Goal: Information Seeking & Learning: Learn about a topic

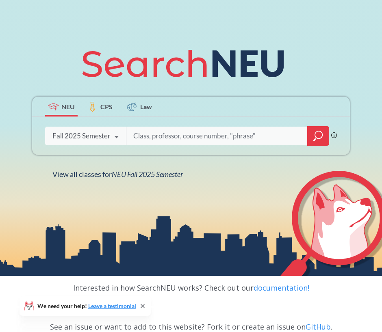
scroll to position [68, 0]
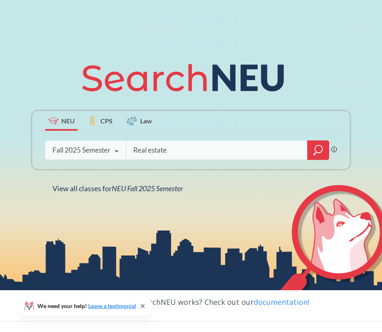
type input "Real estate"
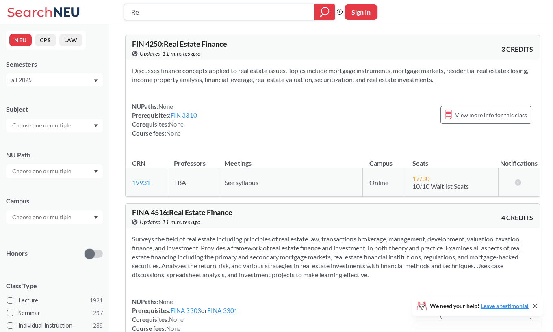
type input "R"
type input "4516-01"
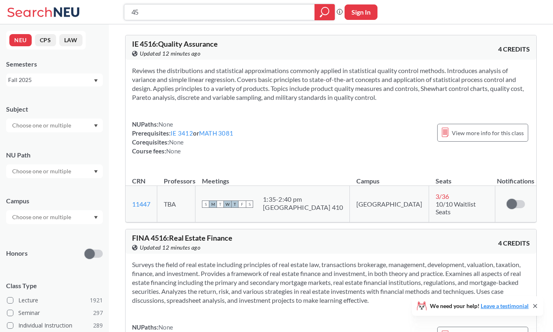
type input "4"
type input "real estate"
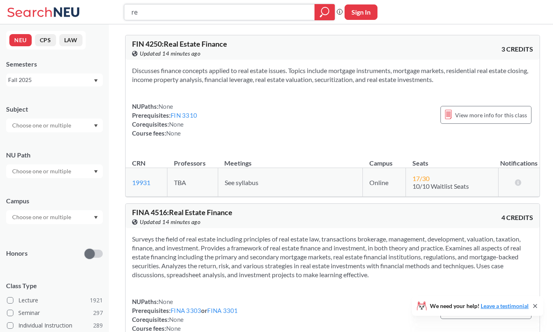
type input "r"
click at [70, 130] on input "text" at bounding box center [42, 126] width 68 height 10
type input "fina"
click at [65, 152] on div "FINA ( 52 ) Finance & Insurance" at bounding box center [54, 143] width 97 height 22
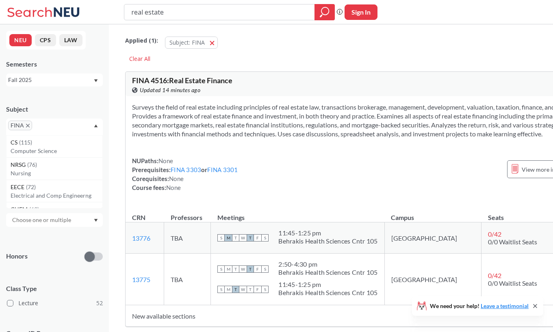
scroll to position [13, 0]
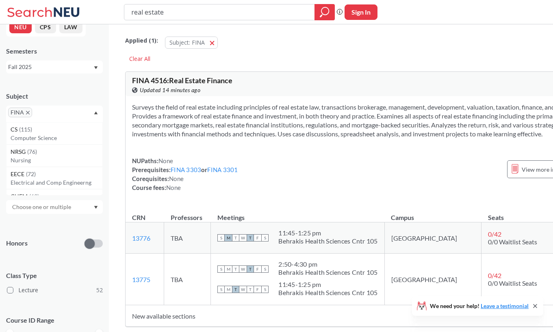
click at [81, 210] on div at bounding box center [54, 207] width 97 height 14
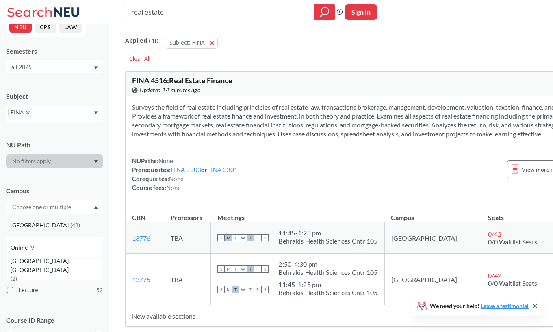
click at [69, 221] on div "[GEOGRAPHIC_DATA] ( 48 )" at bounding box center [57, 225] width 92 height 9
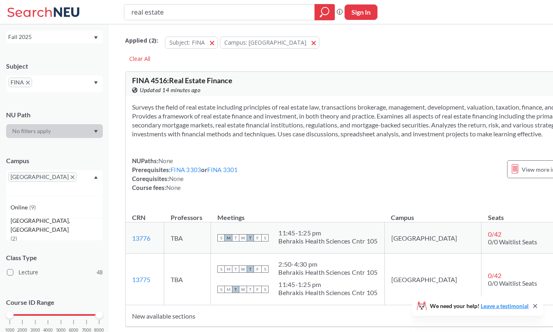
scroll to position [60, 0]
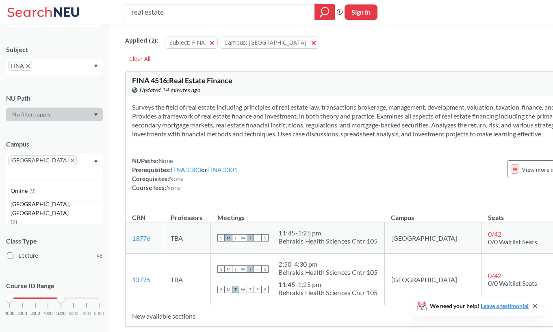
drag, startPoint x: 97, startPoint y: 289, endPoint x: 61, endPoint y: 290, distance: 35.3
click at [61, 295] on div at bounding box center [60, 298] width 7 height 7
drag, startPoint x: 61, startPoint y: 290, endPoint x: 52, endPoint y: 290, distance: 9.8
click at [52, 296] on div "1000 2000 3000 4000 5000 6000 7000 8000" at bounding box center [54, 299] width 89 height 6
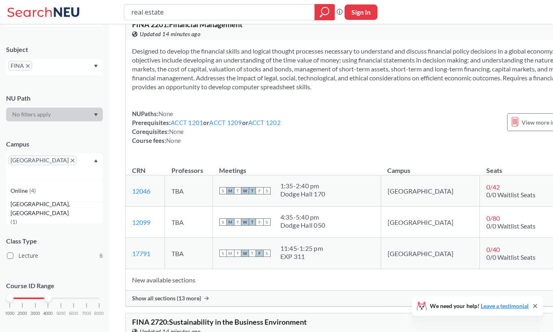
scroll to position [57, 0]
drag, startPoint x: 11, startPoint y: 287, endPoint x: 19, endPoint y: 287, distance: 8.1
click at [19, 295] on div at bounding box center [22, 298] width 7 height 7
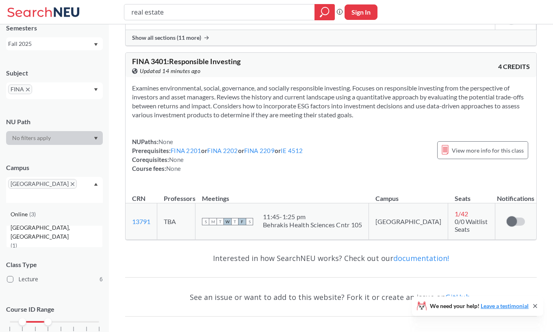
scroll to position [37, 0]
click at [81, 209] on div "Online ( 3 )" at bounding box center [57, 213] width 92 height 9
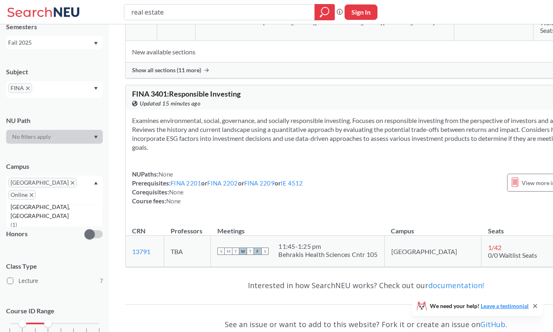
scroll to position [1709, 0]
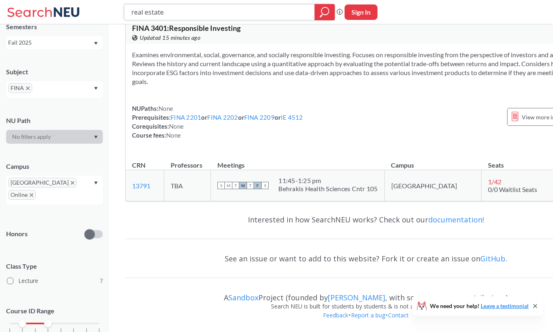
click at [182, 17] on input "real estate" at bounding box center [219, 12] width 178 height 14
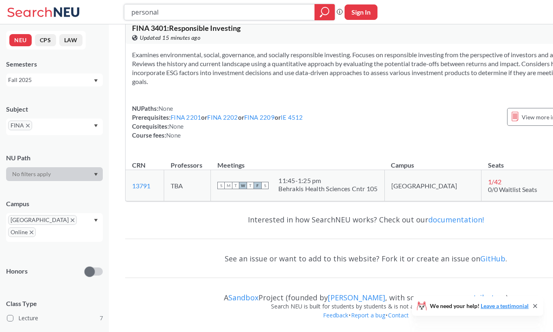
type input "personal"
click at [27, 128] on span "FINA" at bounding box center [20, 126] width 24 height 10
click at [36, 227] on span "Online" at bounding box center [22, 232] width 28 height 10
click at [71, 218] on icon "X to remove pill" at bounding box center [73, 220] width 4 height 4
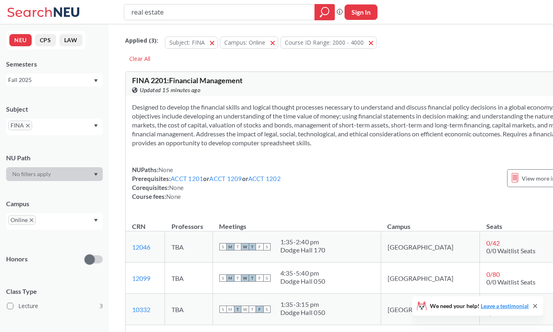
click at [30, 222] on icon "X to remove pill" at bounding box center [32, 220] width 4 height 4
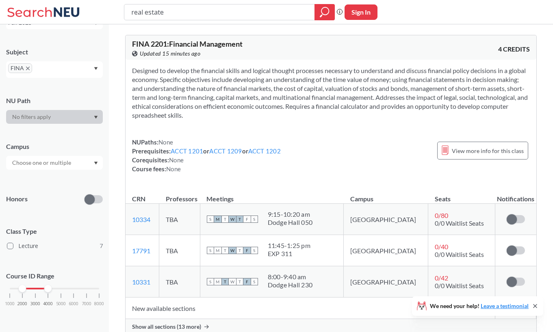
scroll to position [38, 0]
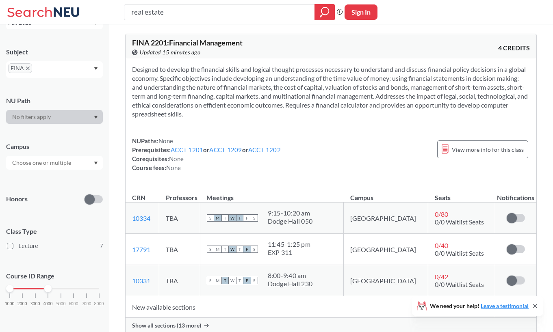
drag, startPoint x: 26, startPoint y: 287, endPoint x: 0, endPoint y: 287, distance: 25.6
click at [0, 287] on div "NEU CPS LAW Semesters Fall 2025 Subject FINA NU Path Campus Honors Class Type L…" at bounding box center [54, 178] width 109 height 308
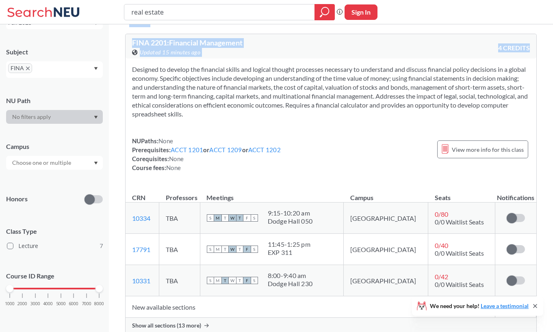
drag, startPoint x: 48, startPoint y: 287, endPoint x: 111, endPoint y: 287, distance: 62.9
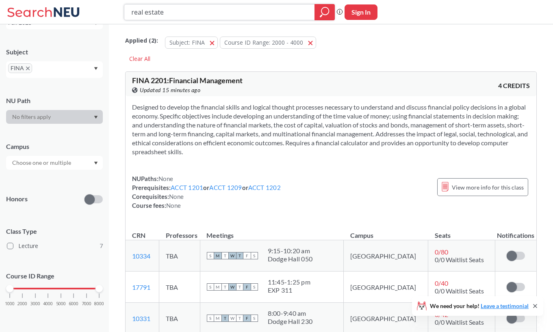
click at [171, 8] on input "real estate" at bounding box center [219, 12] width 178 height 14
type input "personal financial planning"
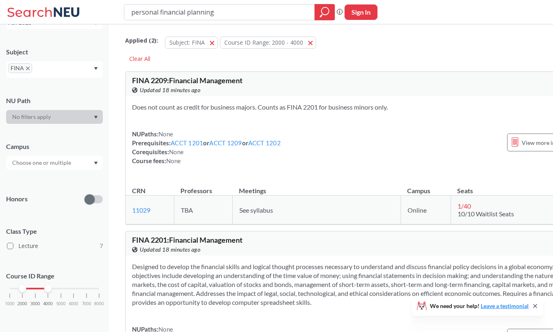
click at [28, 71] on span "FINA" at bounding box center [20, 68] width 24 height 10
drag, startPoint x: 25, startPoint y: 289, endPoint x: 8, endPoint y: 289, distance: 17.1
click at [19, 289] on div at bounding box center [22, 288] width 7 height 7
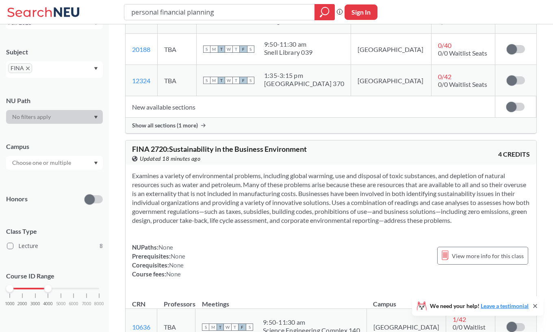
scroll to position [959, 0]
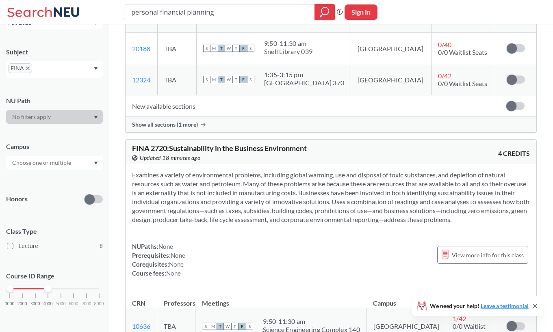
click at [203, 127] on div "Show all sections (1 more)" at bounding box center [330, 124] width 410 height 15
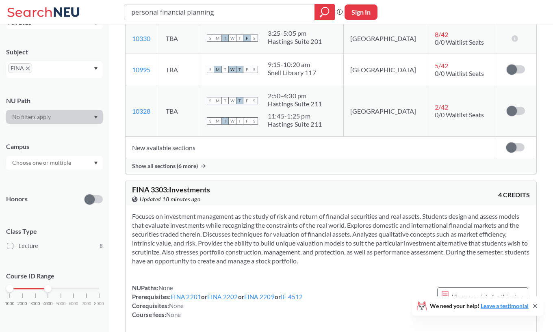
scroll to position [1601, 0]
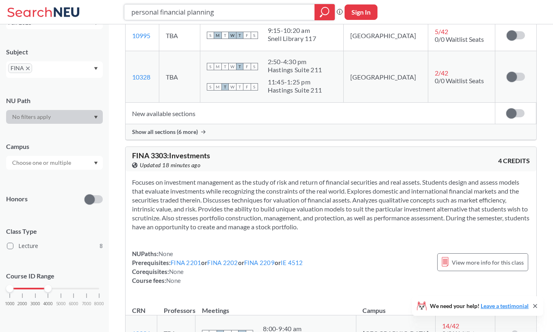
click at [217, 11] on input "personal financial planning" at bounding box center [219, 12] width 178 height 14
click at [28, 66] on span "FINA" at bounding box center [20, 68] width 24 height 10
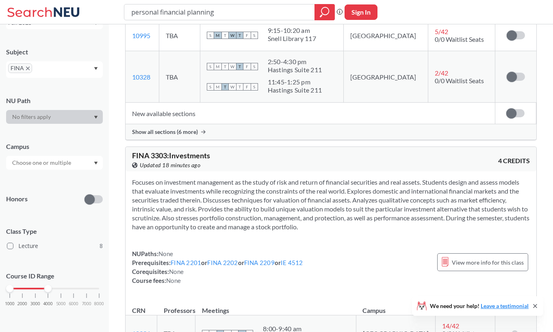
click at [28, 67] on icon "X to remove pill" at bounding box center [28, 69] width 4 height 4
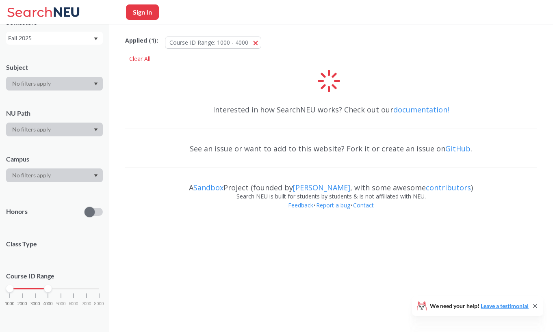
scroll to position [57, 0]
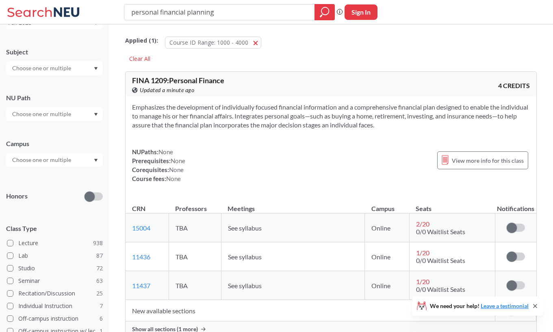
click at [199, 16] on input "personal financial planning" at bounding box center [219, 12] width 178 height 14
type input "strategy in action"
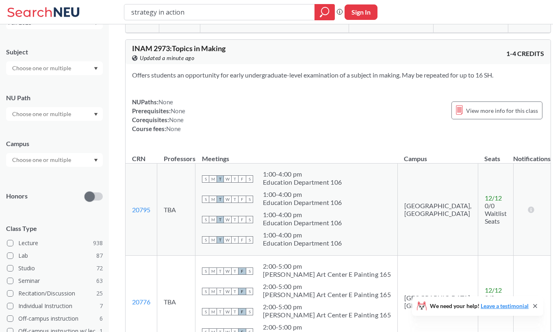
scroll to position [912, 0]
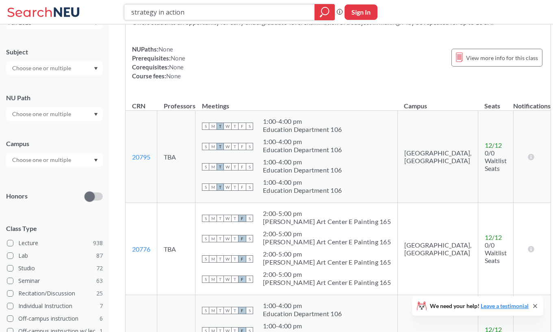
click at [203, 6] on input "strategy in action" at bounding box center [219, 12] width 178 height 14
click at [203, 7] on input "strategy in action" at bounding box center [219, 12] width 178 height 14
type input "4501"
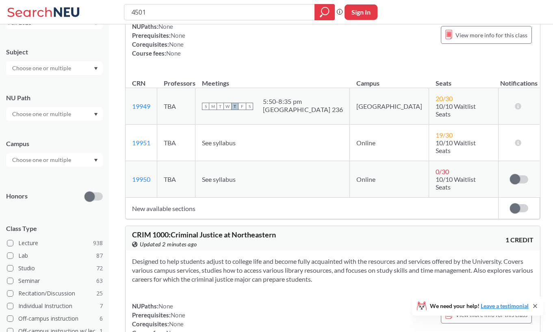
scroll to position [117, 0]
click at [362, 15] on button "Sign In" at bounding box center [360, 11] width 33 height 15
select select "US"
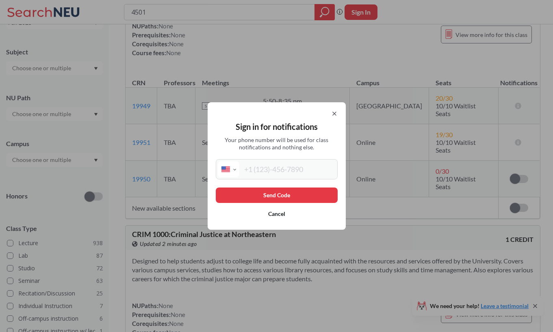
click at [335, 114] on icon at bounding box center [334, 113] width 6 height 6
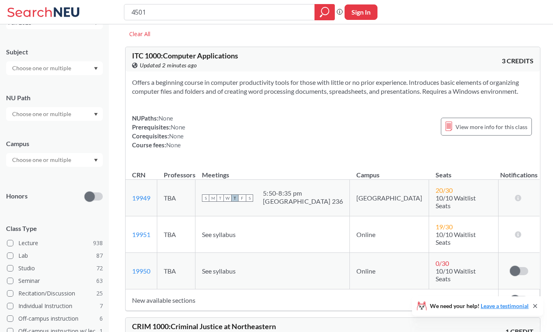
scroll to position [0, 0]
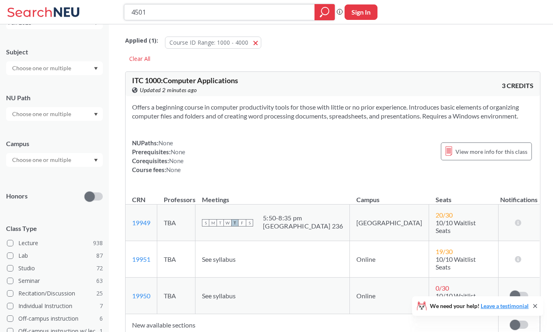
click at [323, 16] on icon "magnifying glass" at bounding box center [325, 11] width 10 height 11
click at [258, 42] on span "button" at bounding box center [258, 43] width 0 height 8
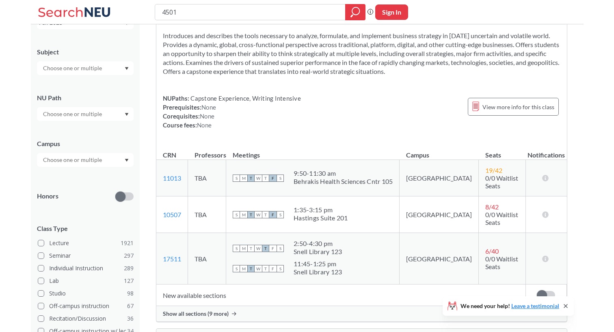
scroll to position [35, 0]
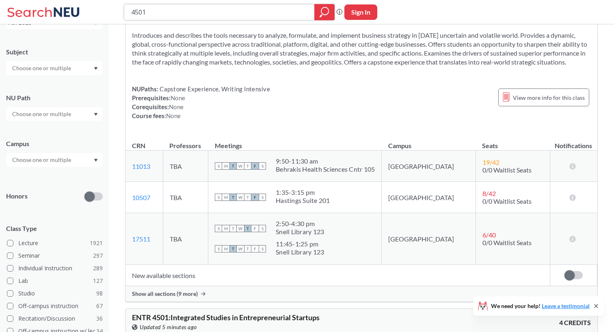
click at [234, 10] on input "4501" at bounding box center [219, 12] width 178 height 14
type input "corporate finance"
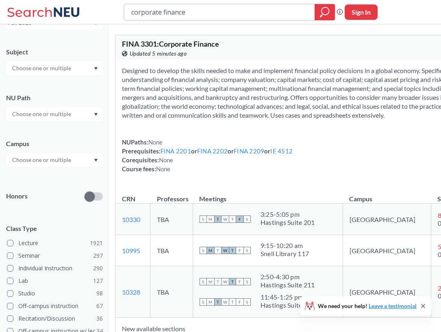
click at [174, 16] on input "corporate finance" at bounding box center [219, 12] width 178 height 14
type input "3305"
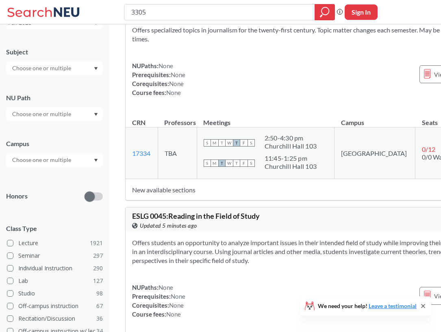
scroll to position [1983, 0]
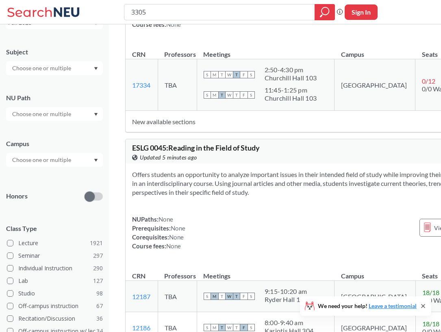
click at [132, 12] on input "3305" at bounding box center [219, 12] width 178 height 14
type input "FINA 3305"
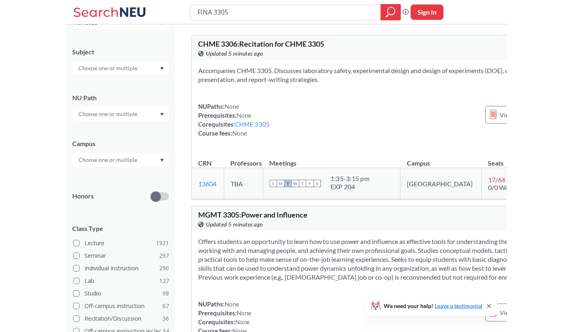
scroll to position [42, 0]
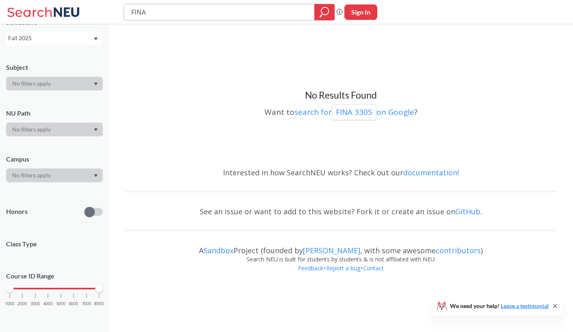
type input "FINA"
drag, startPoint x: 10, startPoint y: 287, endPoint x: 24, endPoint y: 287, distance: 14.2
click at [24, 287] on div at bounding box center [22, 288] width 7 height 7
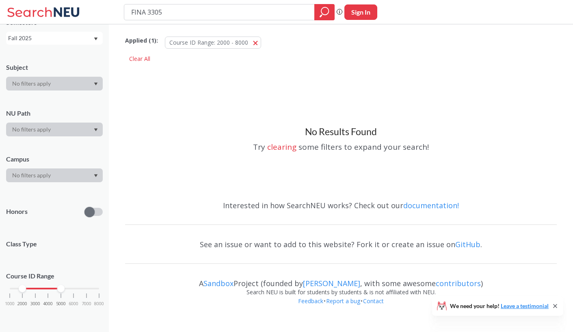
drag, startPoint x: 98, startPoint y: 289, endPoint x: 58, endPoint y: 289, distance: 39.8
click at [58, 289] on div at bounding box center [60, 288] width 7 height 7
drag, startPoint x: 58, startPoint y: 289, endPoint x: 44, endPoint y: 289, distance: 14.2
click at [44, 289] on div "1000 2000 3000 4000 5000 6000 7000 8000" at bounding box center [54, 289] width 89 height 6
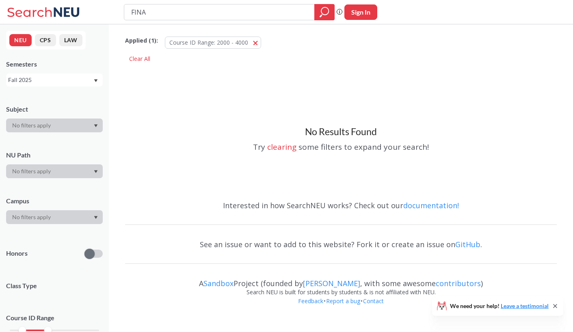
type input "FINA"
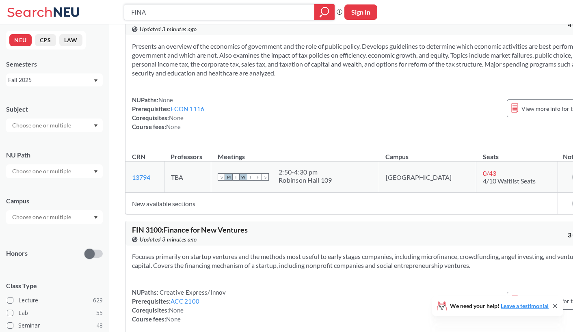
scroll to position [1905, 0]
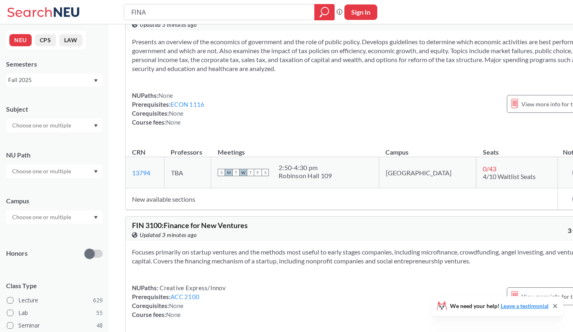
click at [76, 127] on div at bounding box center [54, 126] width 97 height 14
click at [60, 129] on input "text" at bounding box center [42, 126] width 68 height 10
click at [60, 128] on input "text" at bounding box center [42, 126] width 68 height 10
type input "fi"
click at [60, 143] on div "FINA ( 7 )" at bounding box center [57, 139] width 92 height 9
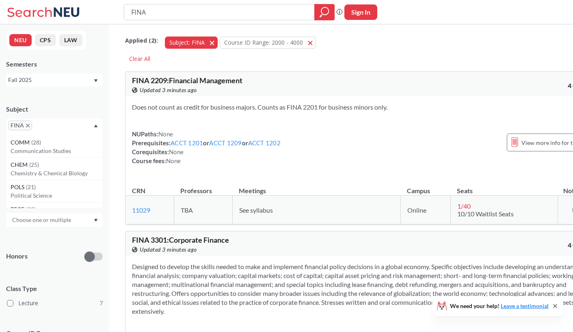
click at [212, 43] on button "Subject: FINA FINA" at bounding box center [191, 43] width 53 height 12
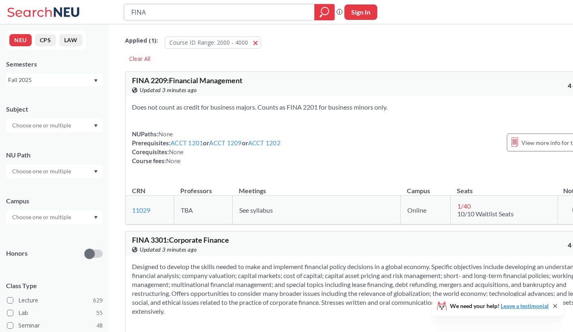
click at [264, 10] on input "FINA" at bounding box center [219, 12] width 178 height 14
type input "\"
click at [325, 10] on icon "magnifying glass" at bounding box center [325, 11] width 10 height 11
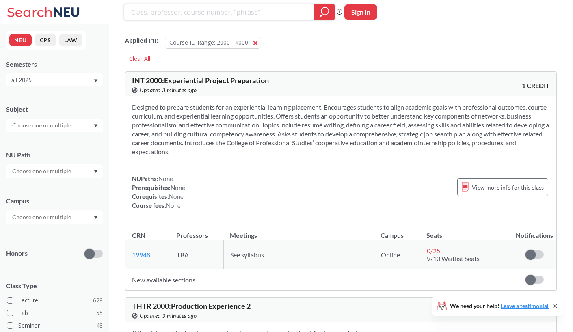
click at [327, 15] on icon "magnifying glass" at bounding box center [325, 11] width 10 height 11
click at [80, 124] on div at bounding box center [54, 126] width 97 height 14
click at [70, 128] on input "text" at bounding box center [42, 126] width 68 height 10
type input "fin"
click at [65, 138] on div "FINA ( 7 )" at bounding box center [57, 139] width 92 height 9
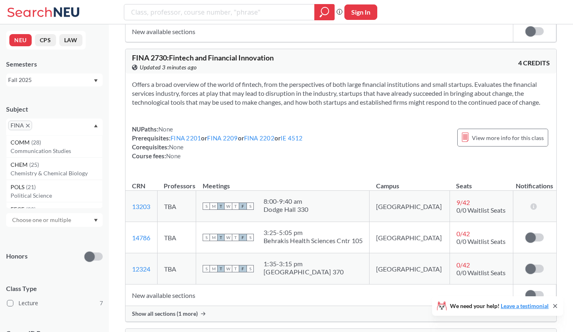
scroll to position [755, 0]
